Goal: Task Accomplishment & Management: Manage account settings

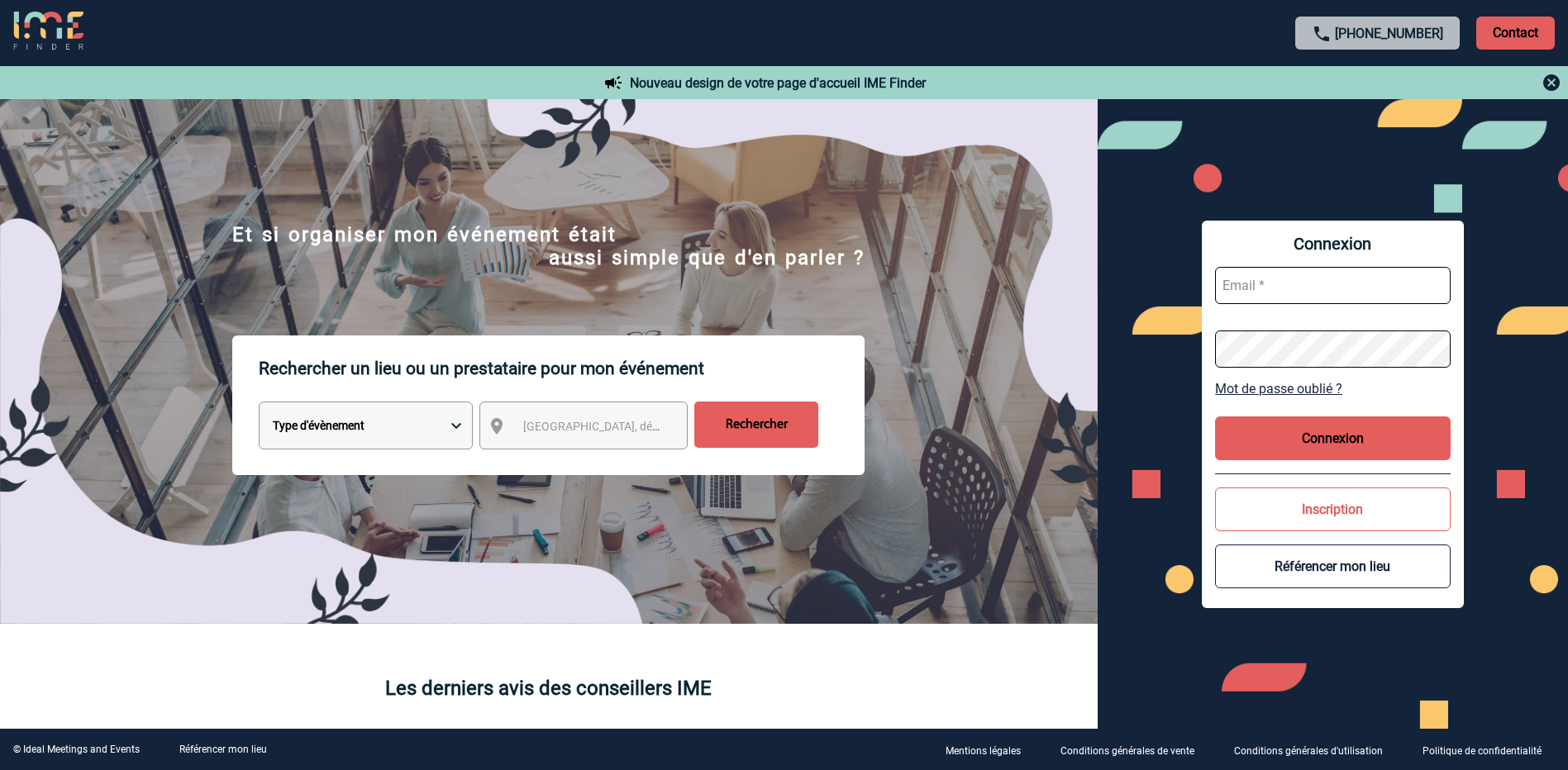
click at [1242, 275] on input "text" at bounding box center [1333, 286] width 236 height 37
type input "[EMAIL_ADDRESS][DOMAIN_NAME]"
click at [1331, 435] on button "Connexion" at bounding box center [1333, 438] width 236 height 44
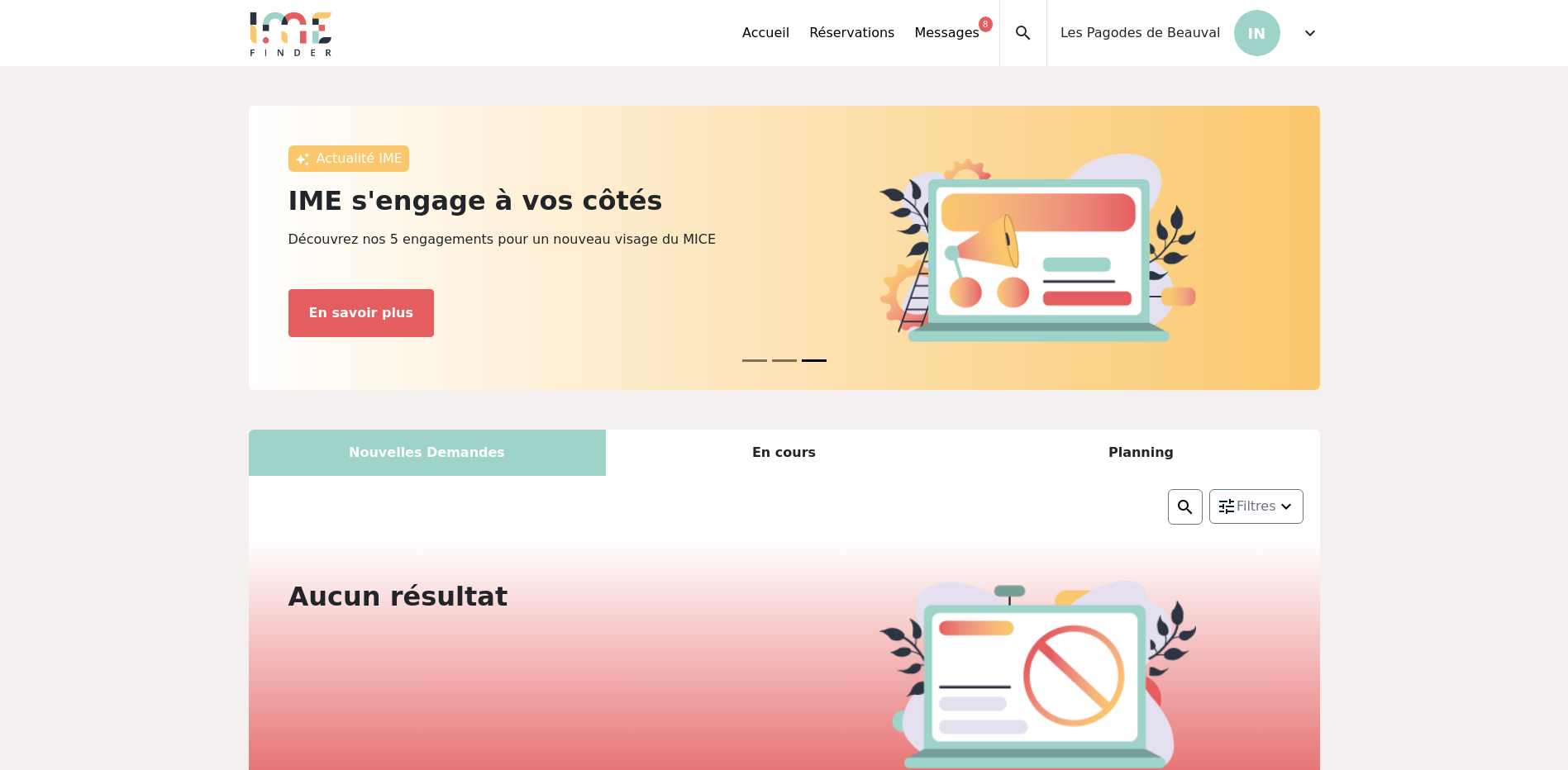
click at [1315, 34] on span "expand_more" at bounding box center [1310, 33] width 20 height 20
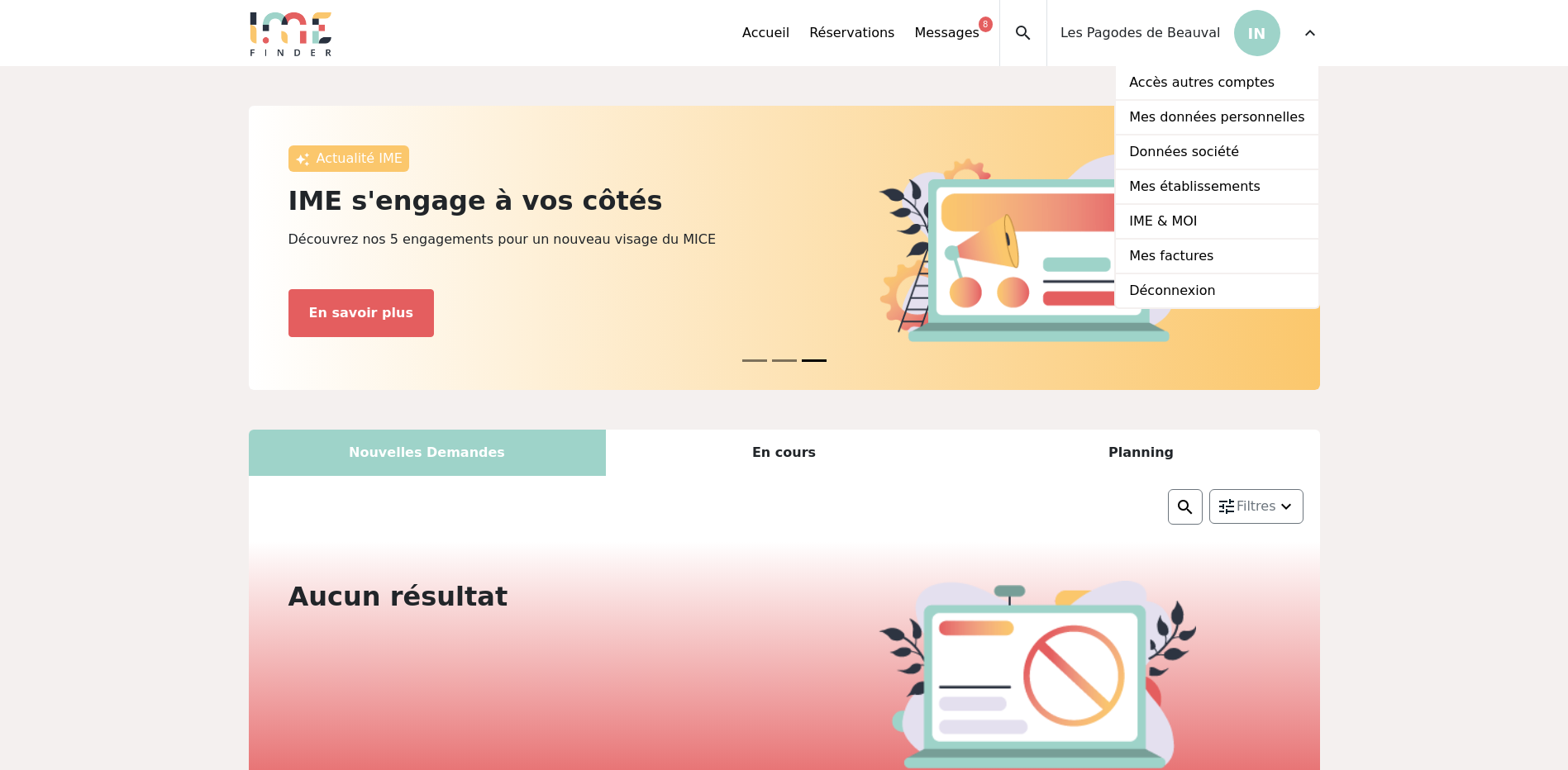
click at [1249, 32] on p "IN" at bounding box center [1257, 33] width 46 height 46
click at [1229, 180] on link "Mes établissements" at bounding box center [1217, 187] width 202 height 35
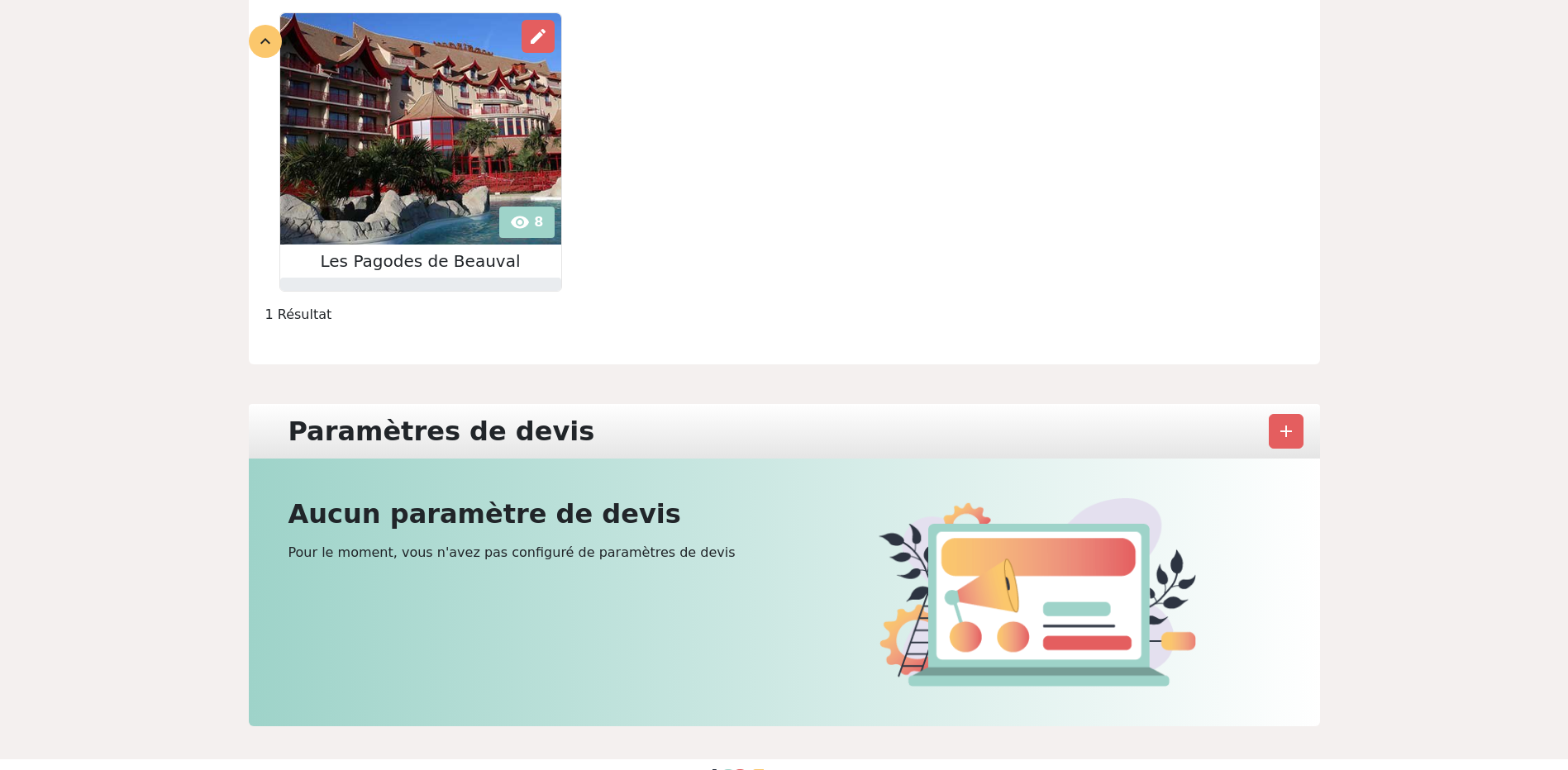
scroll to position [305, 0]
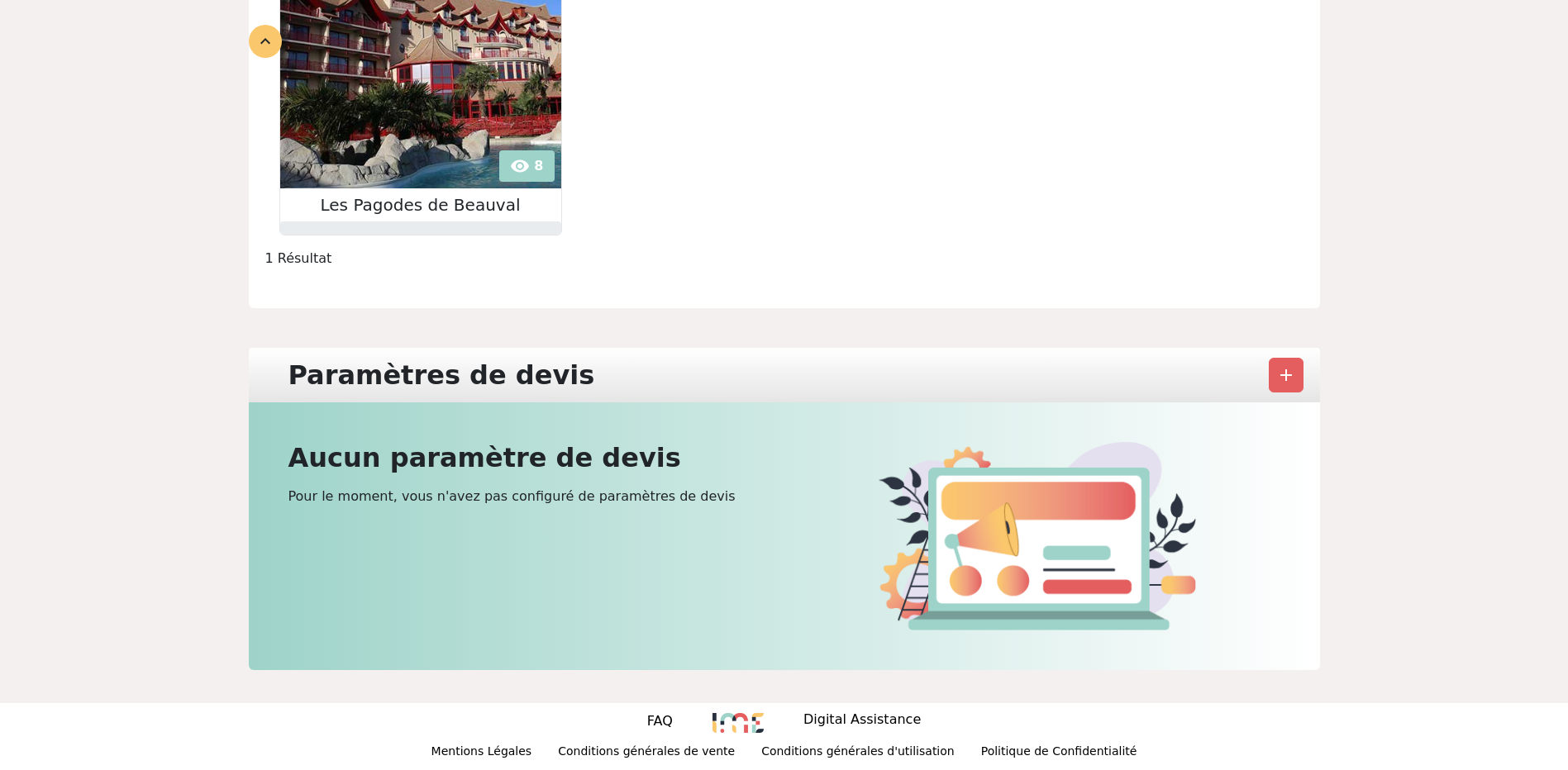
click at [389, 205] on h2 "Les Pagodes de Beauval" at bounding box center [420, 205] width 281 height 20
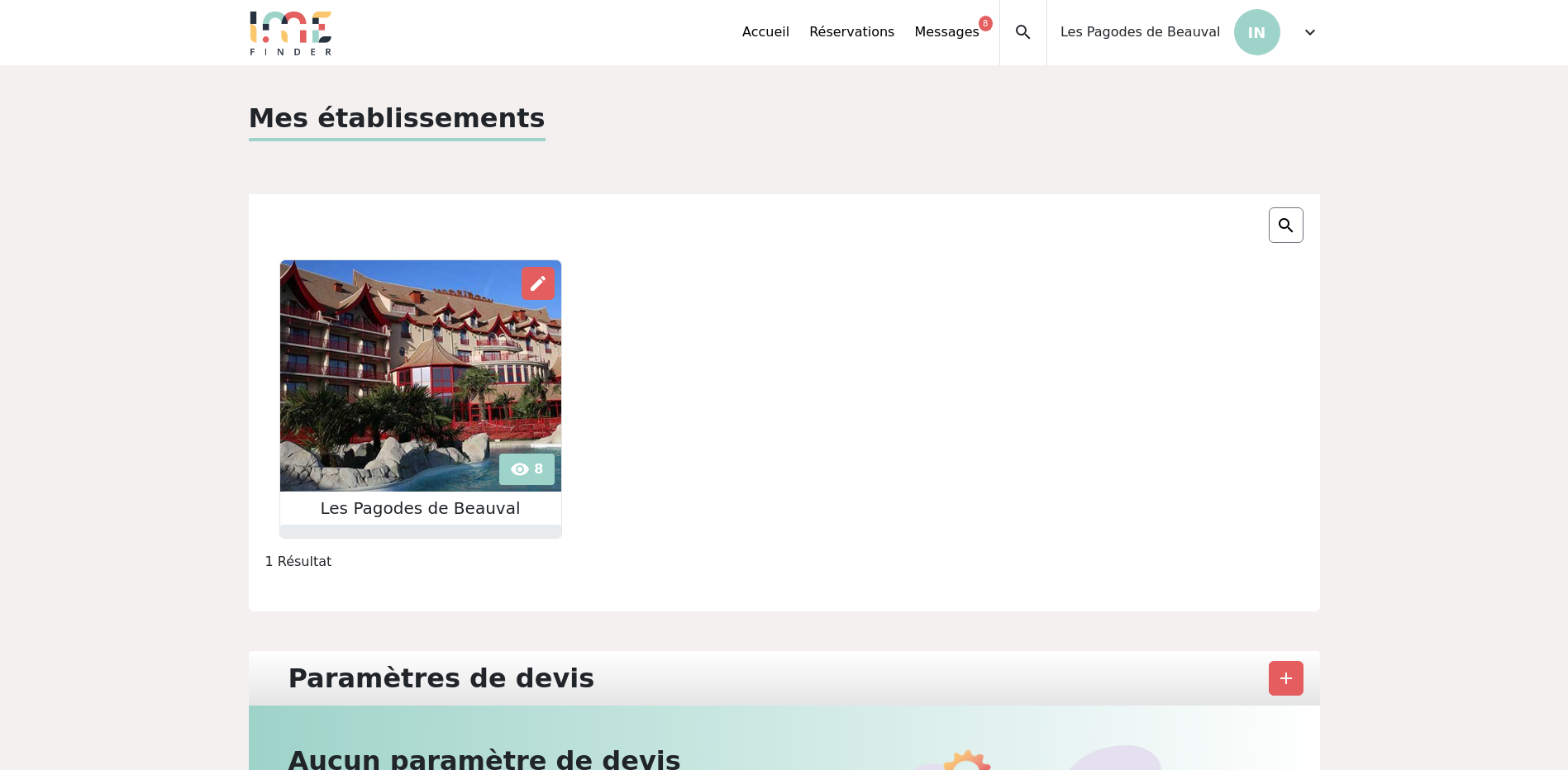
scroll to position [0, 0]
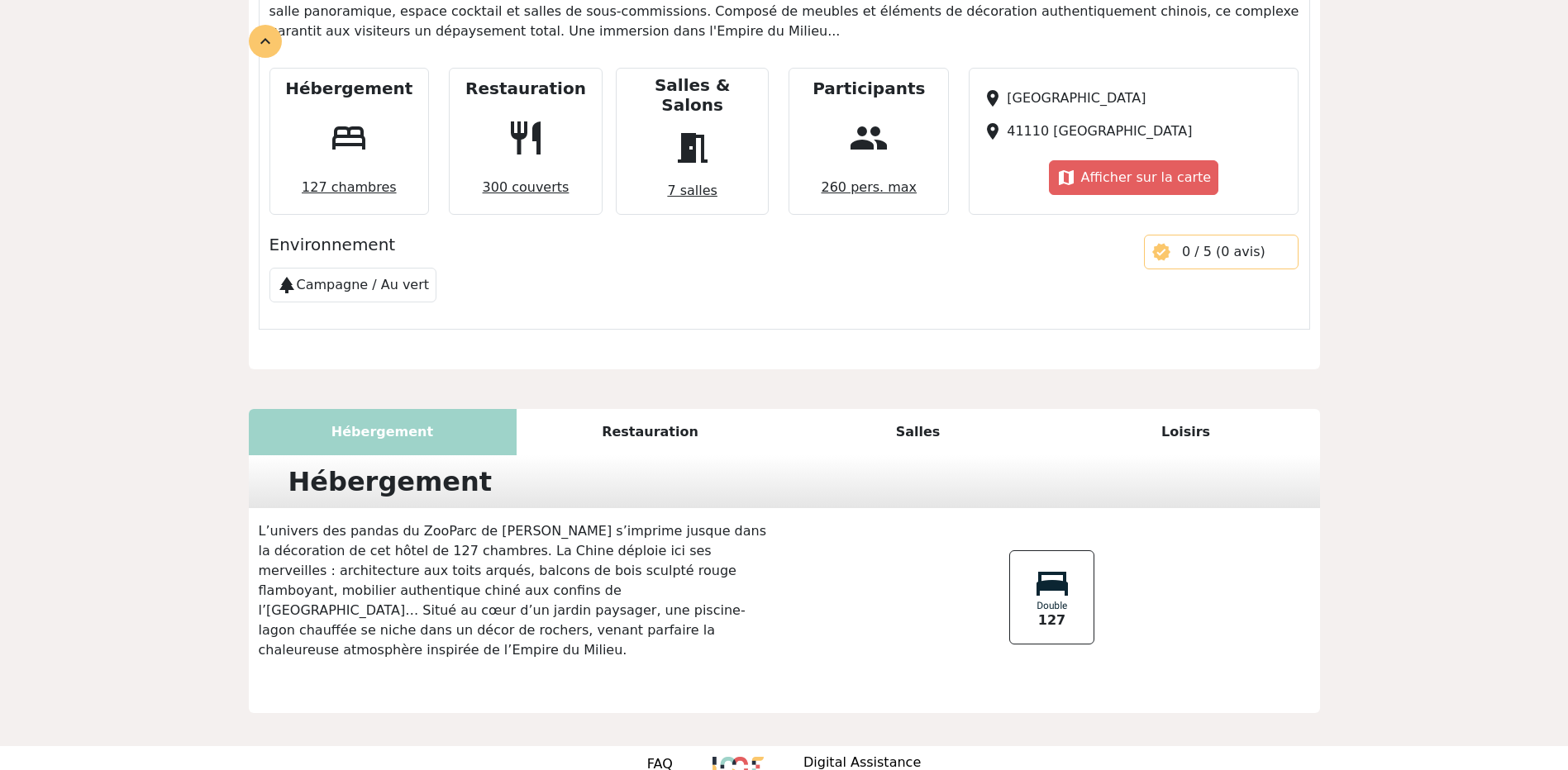
scroll to position [616, 0]
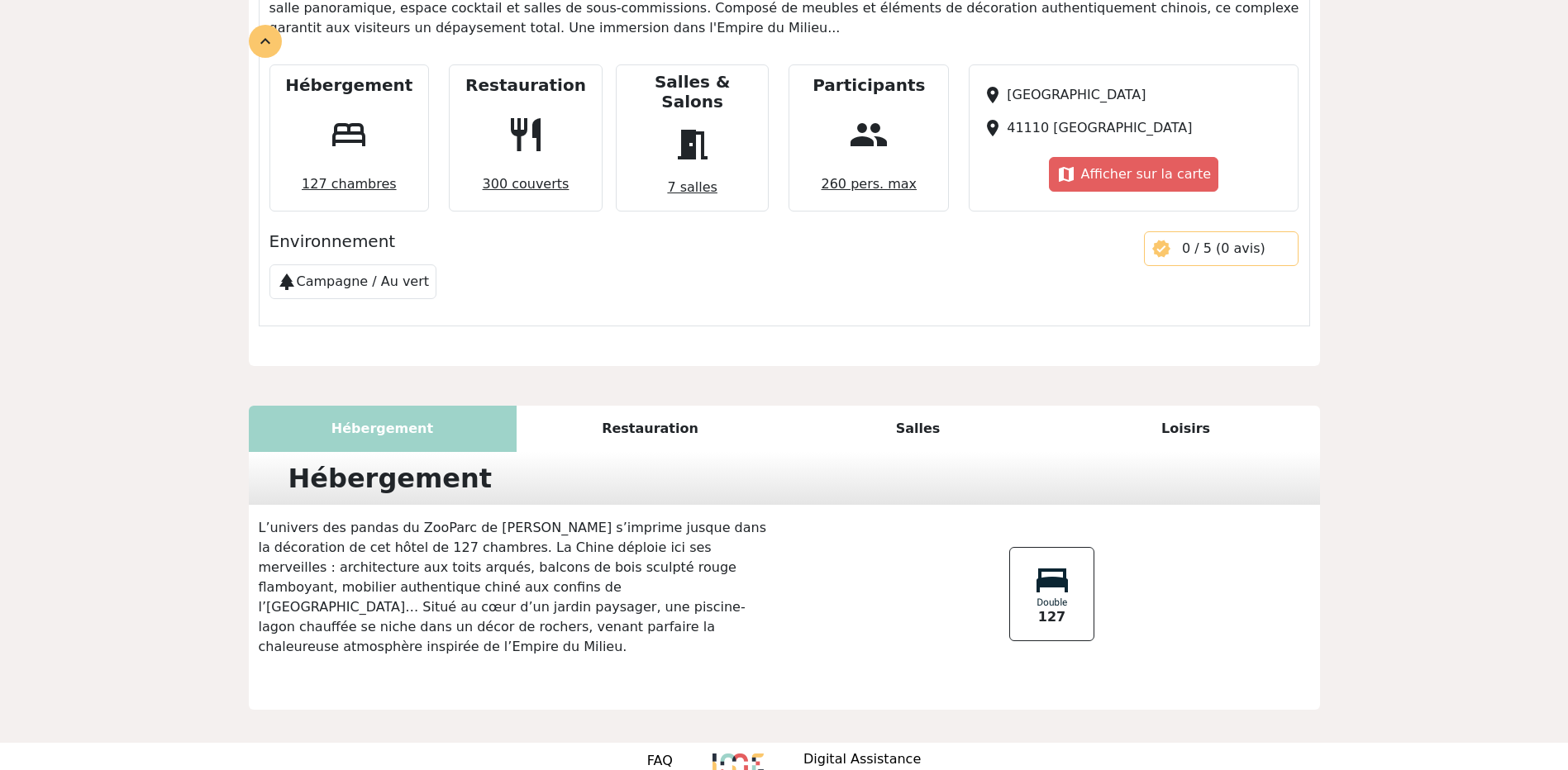
click at [709, 171] on span "7 salles" at bounding box center [692, 187] width 62 height 33
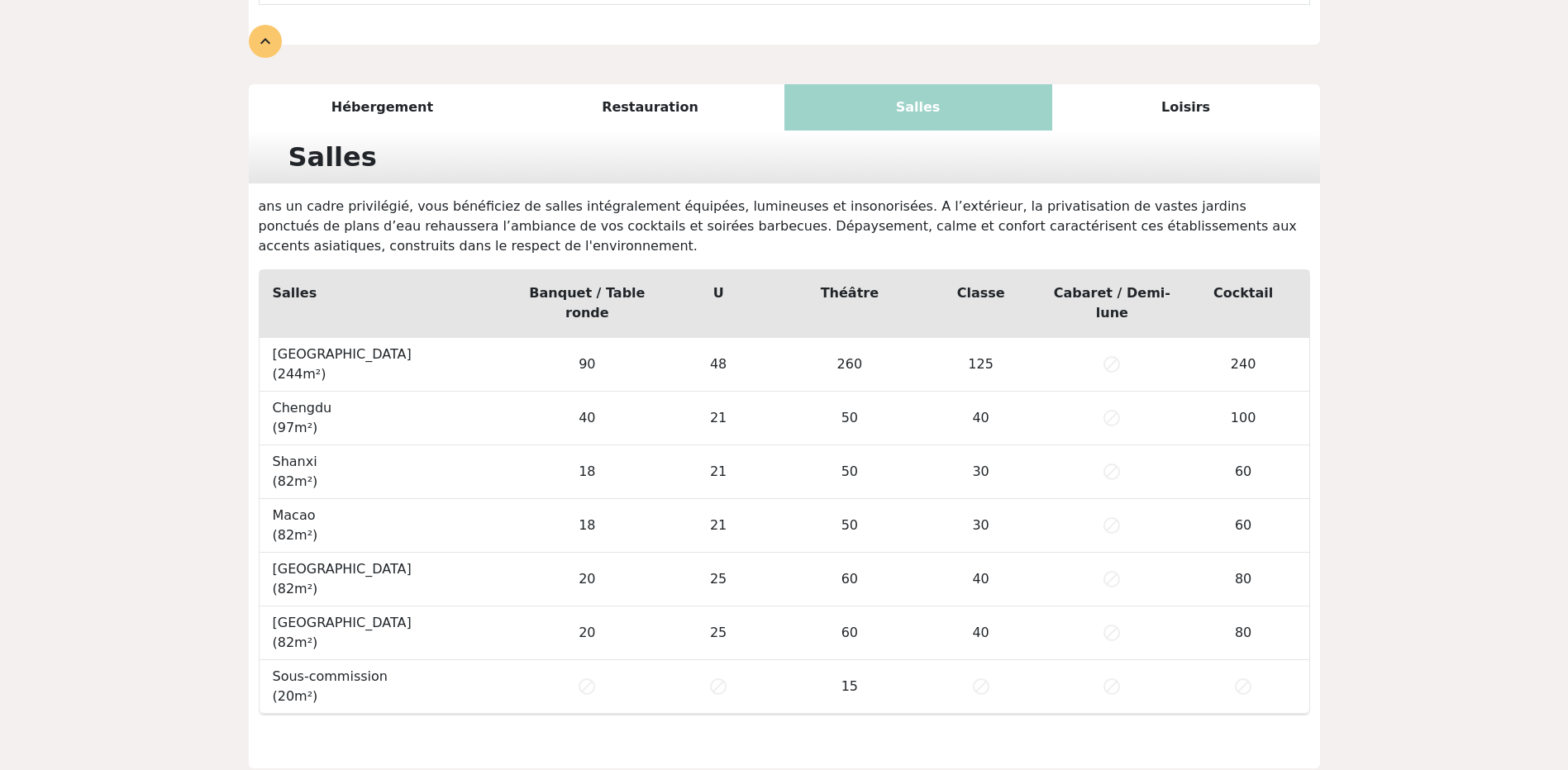
scroll to position [1002, 0]
